Goal: Task Accomplishment & Management: Use online tool/utility

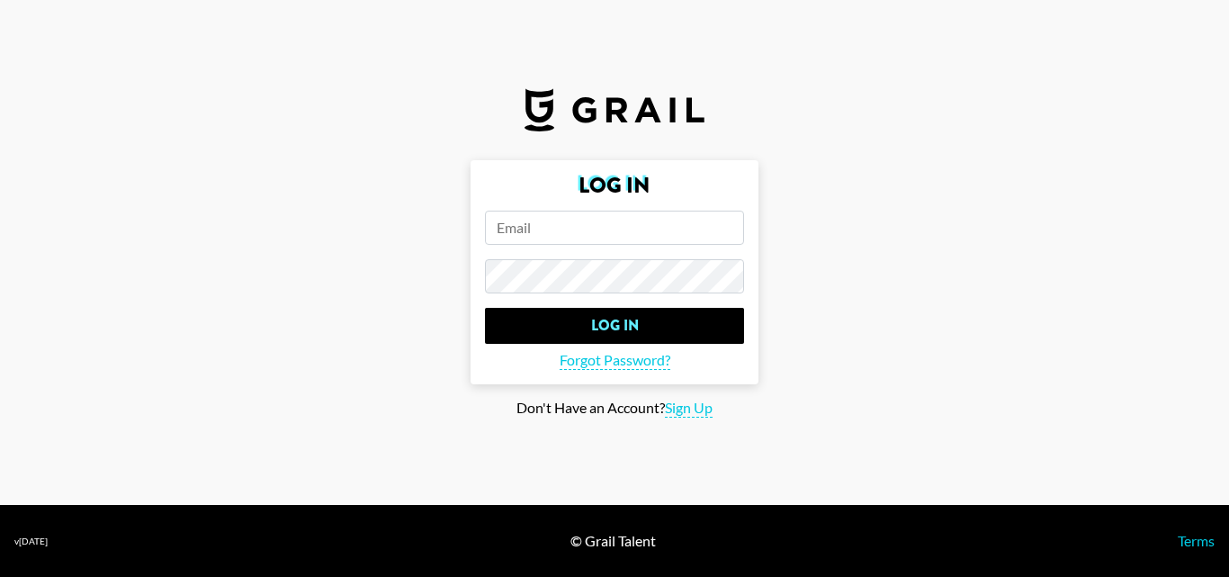
click at [609, 228] on input "email" at bounding box center [614, 228] width 259 height 34
paste input "joyl@grail-talent.com"
type input "joyl@grail-talent.com"
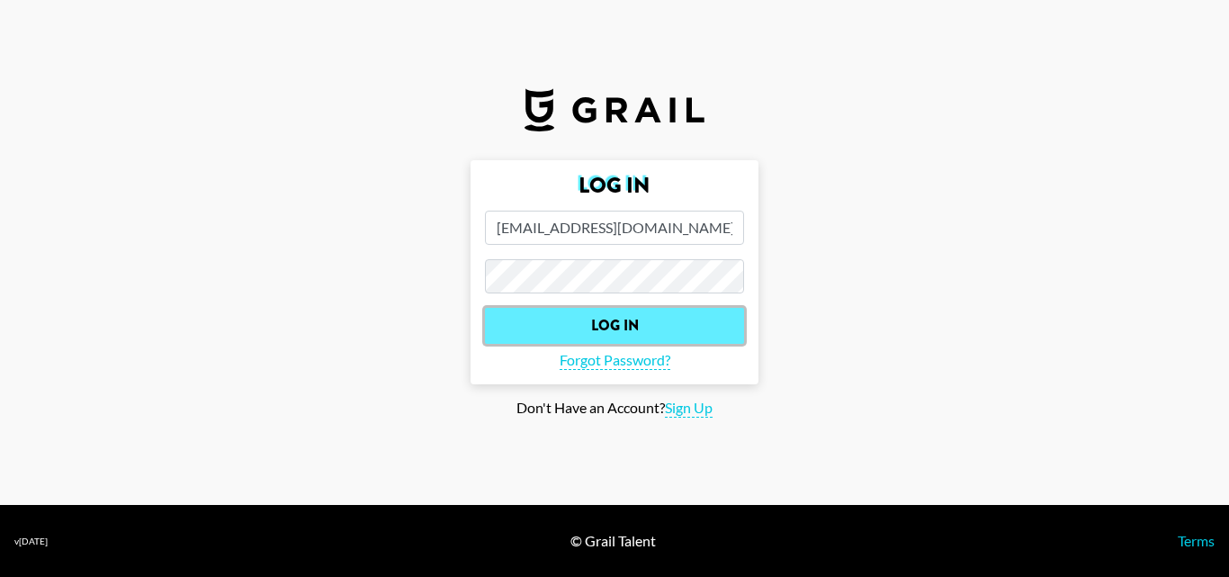
click at [640, 332] on input "Log In" at bounding box center [614, 326] width 259 height 36
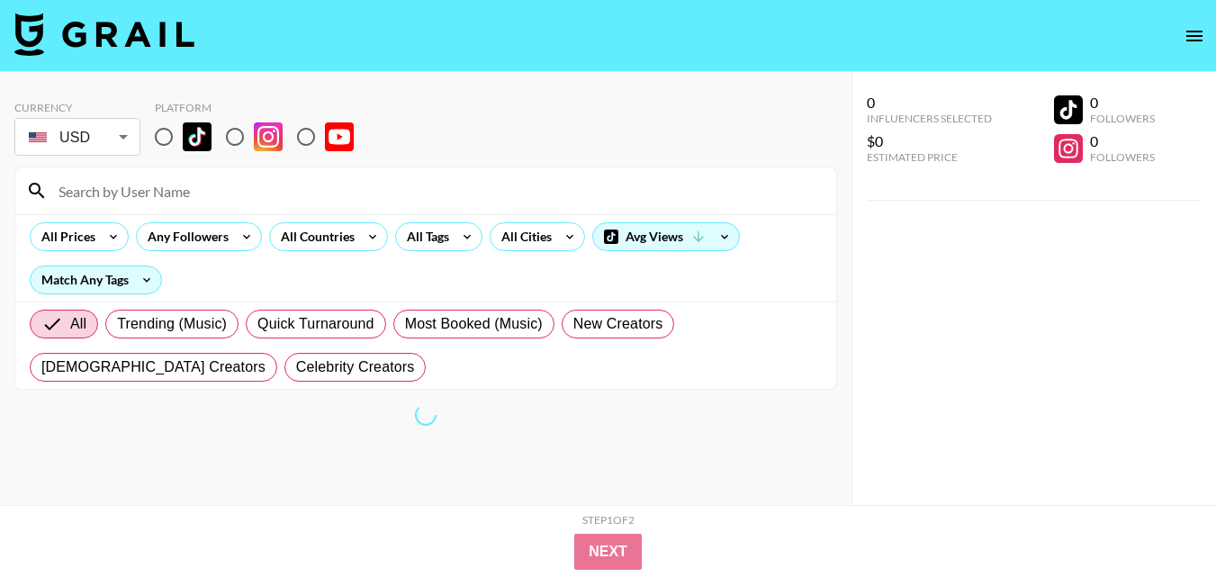
click at [246, 135] on input "radio" at bounding box center [235, 137] width 38 height 38
radio input "true"
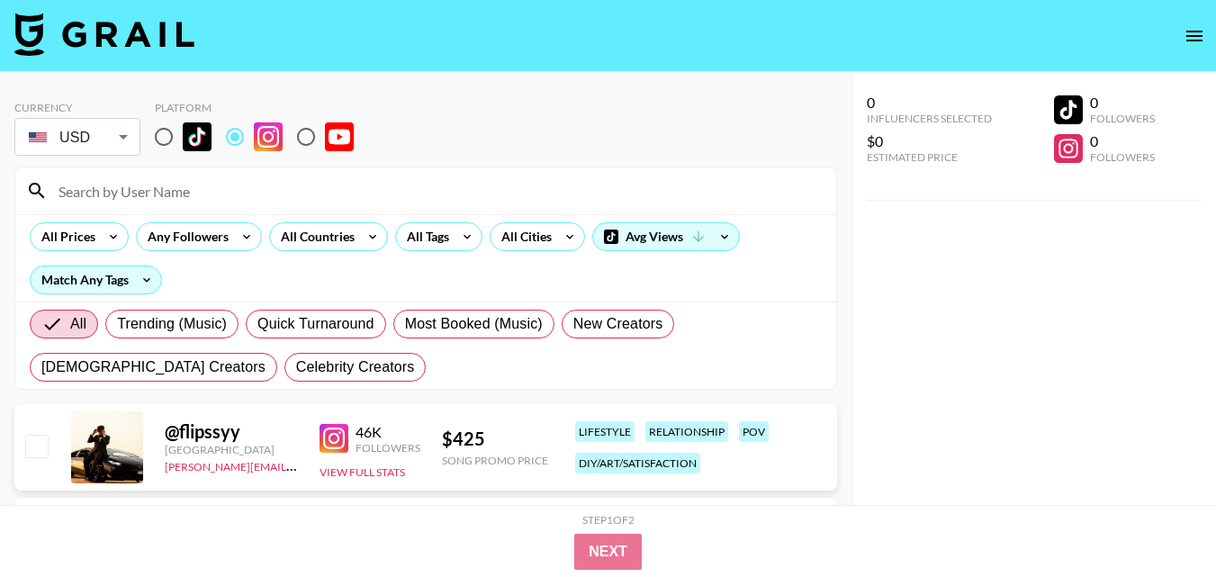
click at [491, 200] on input at bounding box center [436, 190] width 777 height 29
paste input "serenityshrinks"
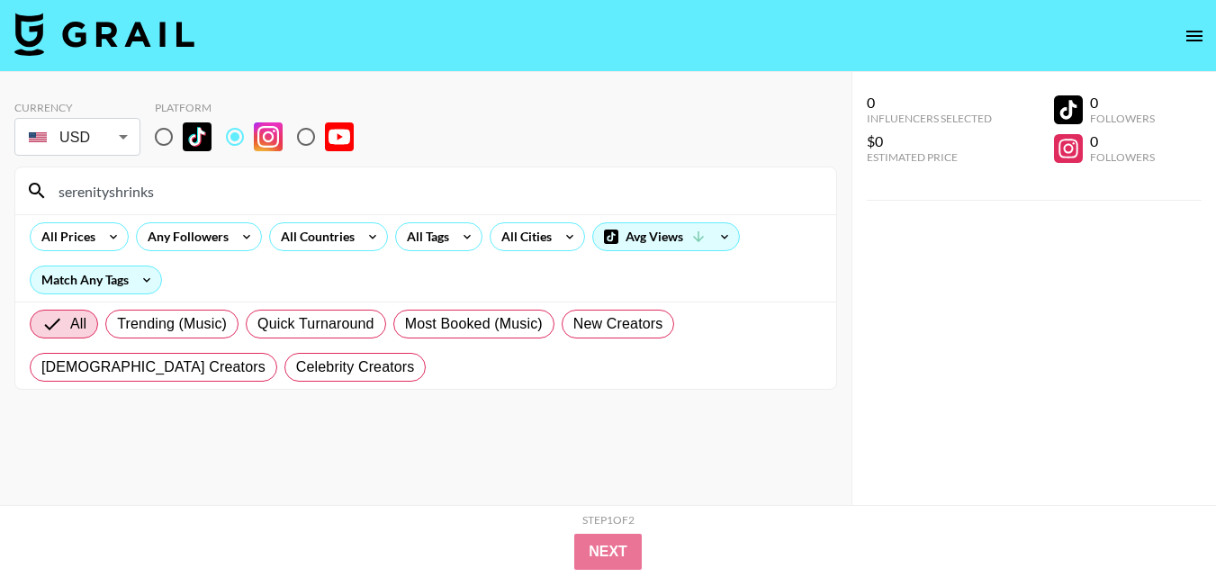
type input "serenityshrinks"
click at [207, 198] on input "serenityshrinks" at bounding box center [436, 190] width 777 height 29
click at [264, 197] on input at bounding box center [436, 190] width 777 height 29
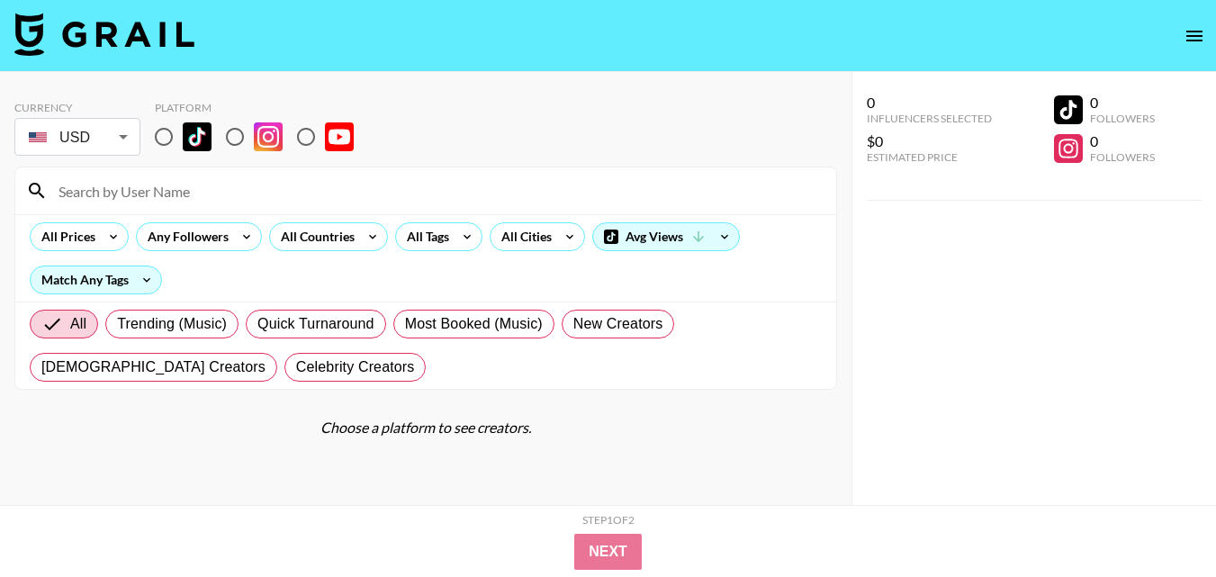
paste input "livinthatfunlife"
type input "livinthatfunlife"
drag, startPoint x: 237, startPoint y: 139, endPoint x: 226, endPoint y: 205, distance: 67.5
click at [237, 139] on input "radio" at bounding box center [235, 137] width 38 height 38
radio input "true"
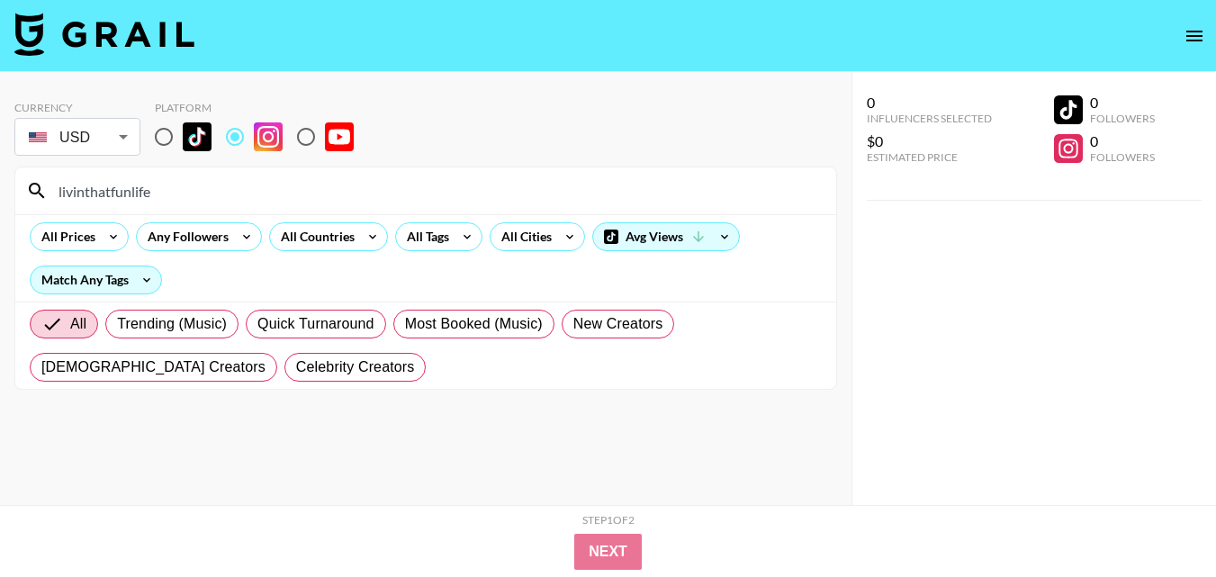
click at [224, 195] on input "livinthatfunlife" at bounding box center [436, 190] width 777 height 29
paste input "positively_paige_"
type input "positively_paige_"
